Goal: Task Accomplishment & Management: Manage account settings

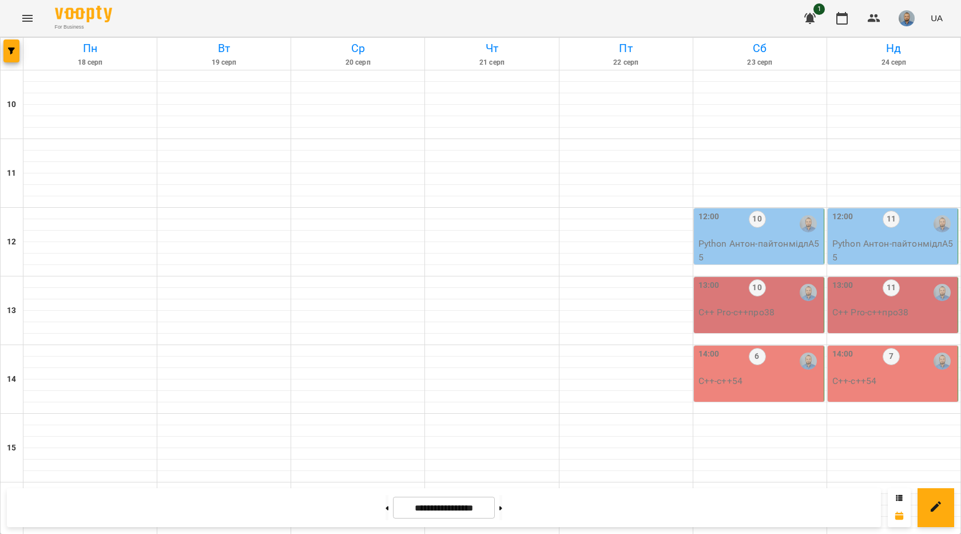
scroll to position [481, 0]
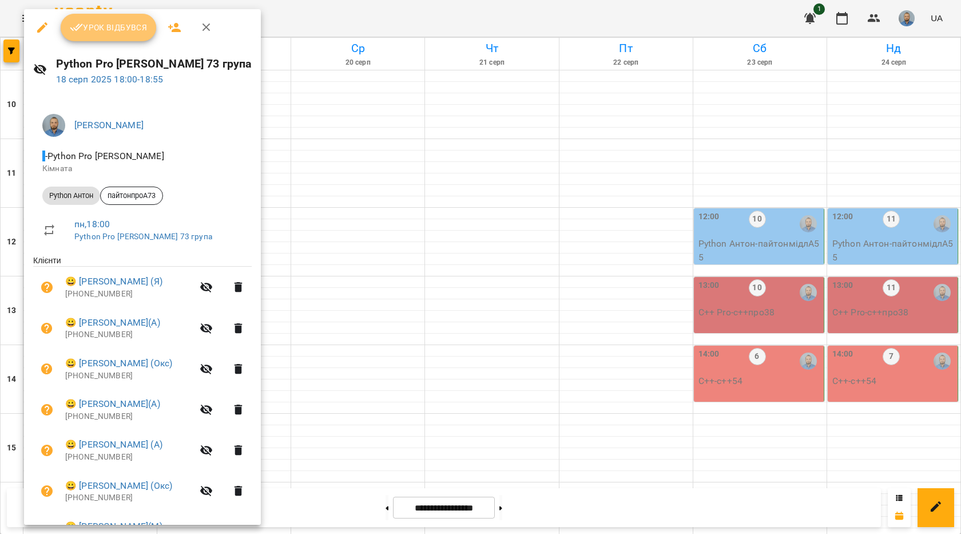
click at [116, 38] on button "Урок відбувся" at bounding box center [109, 27] width 96 height 27
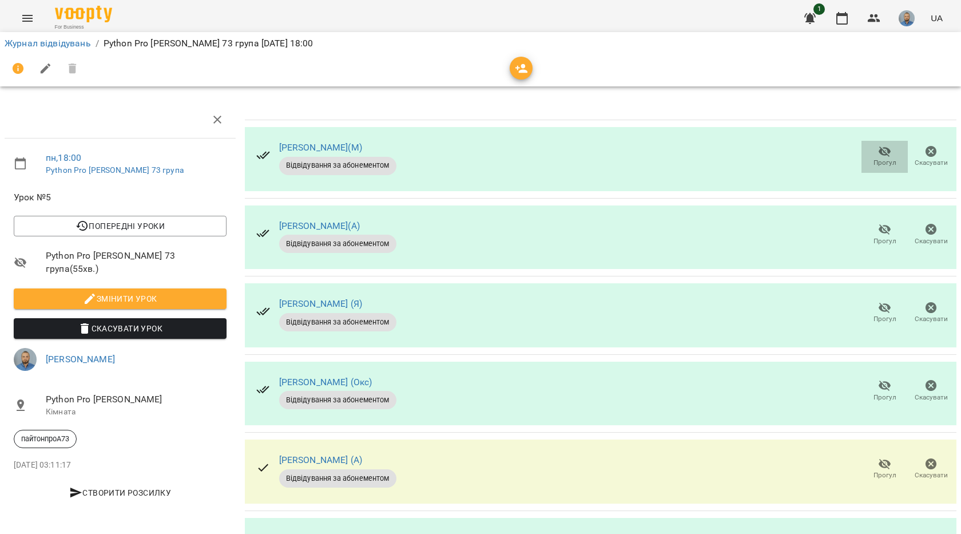
click at [868, 155] on span "Прогул" at bounding box center [884, 156] width 33 height 23
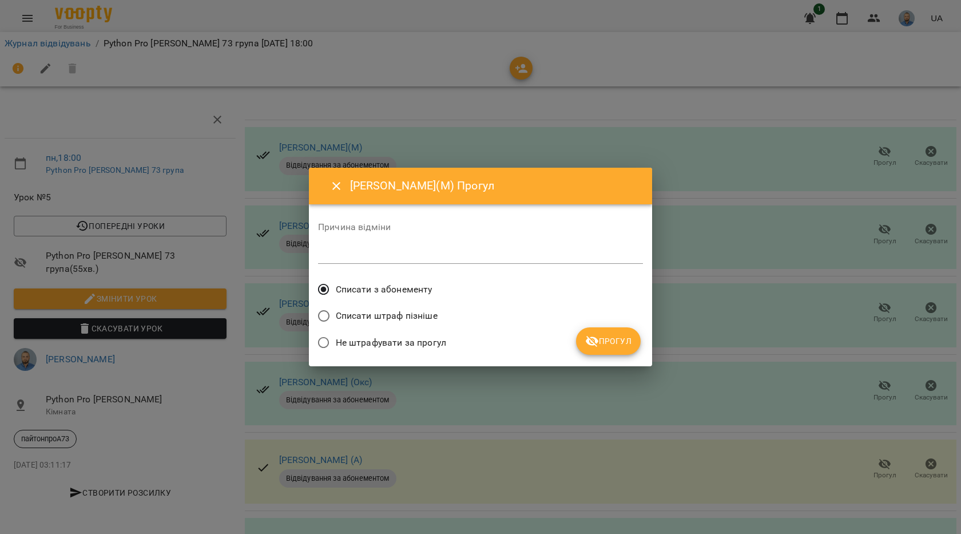
click at [608, 350] on button "Прогул" at bounding box center [608, 340] width 65 height 27
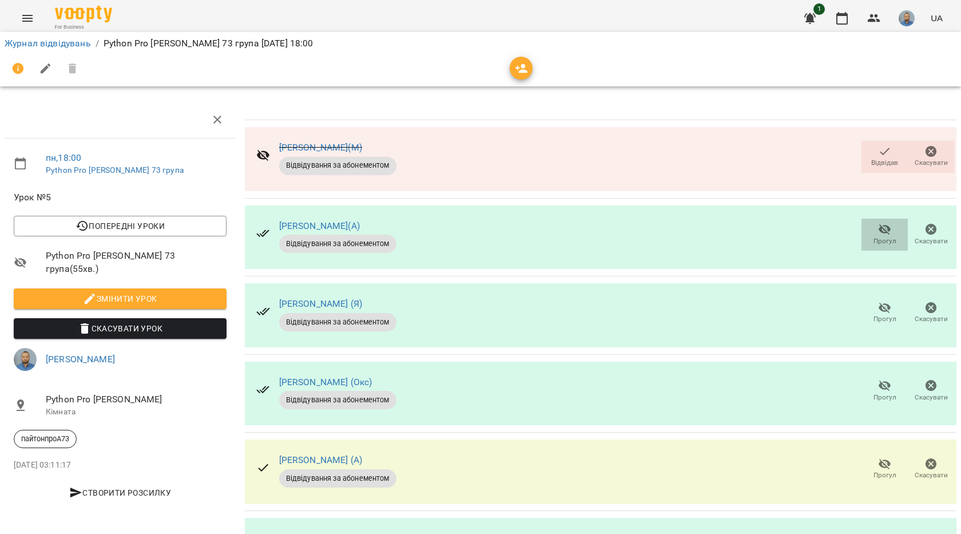
click at [878, 233] on icon "button" at bounding box center [885, 230] width 14 height 14
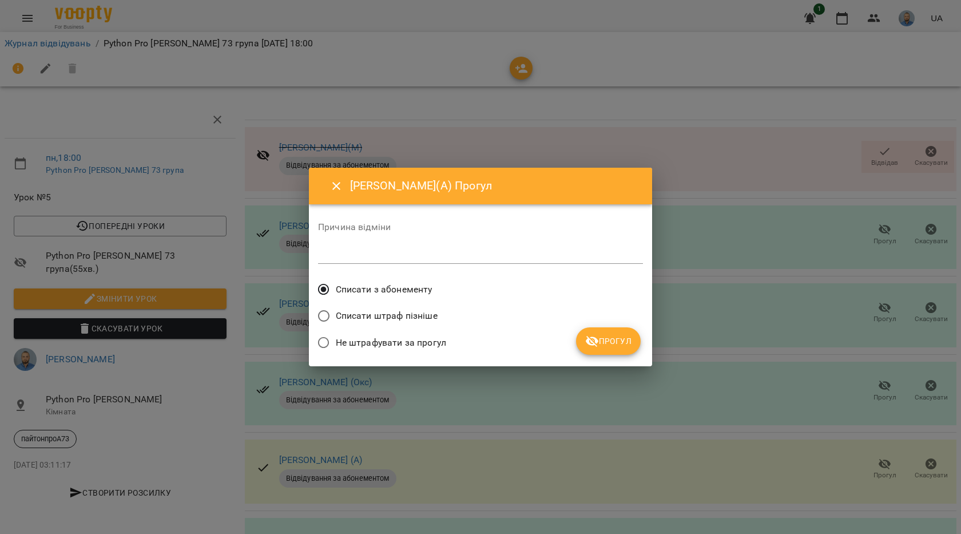
click at [598, 343] on icon "submit" at bounding box center [592, 341] width 14 height 14
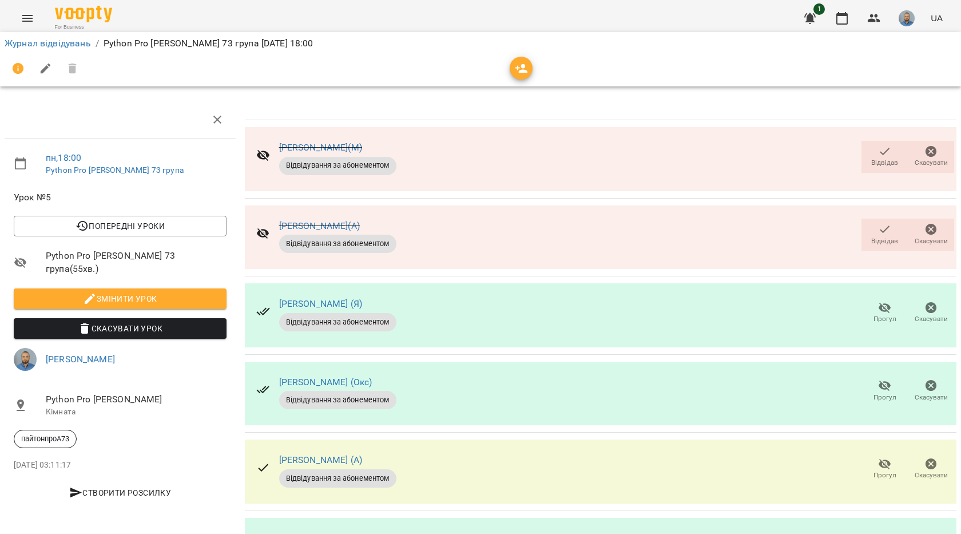
click at [868, 402] on button "Прогул" at bounding box center [885, 391] width 46 height 32
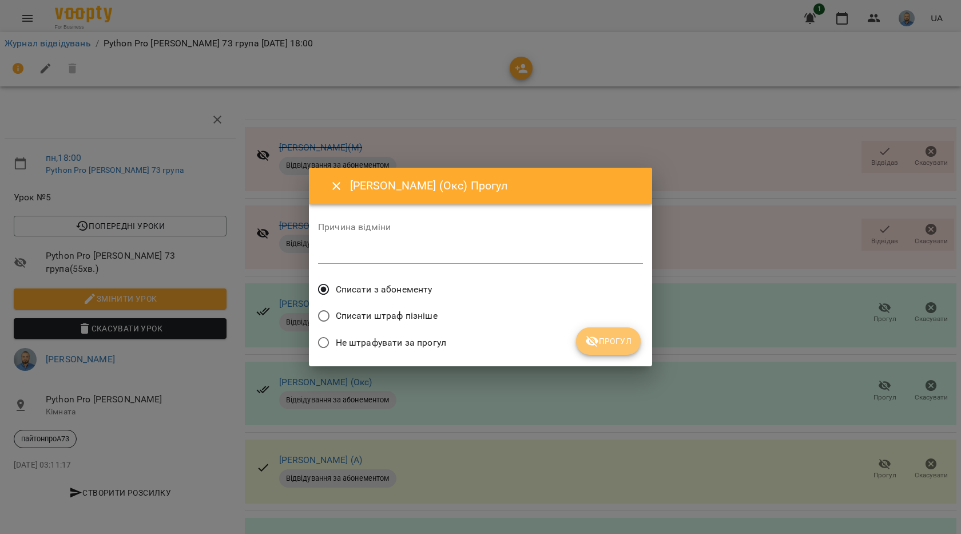
click at [623, 347] on span "Прогул" at bounding box center [608, 341] width 46 height 14
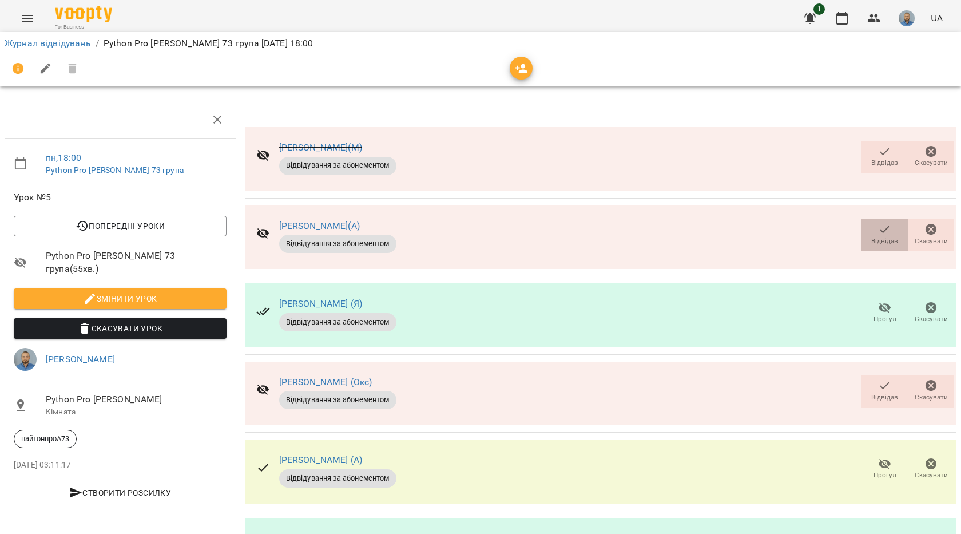
click at [885, 225] on span "Відвідав" at bounding box center [884, 234] width 33 height 23
